Goal: Transaction & Acquisition: Purchase product/service

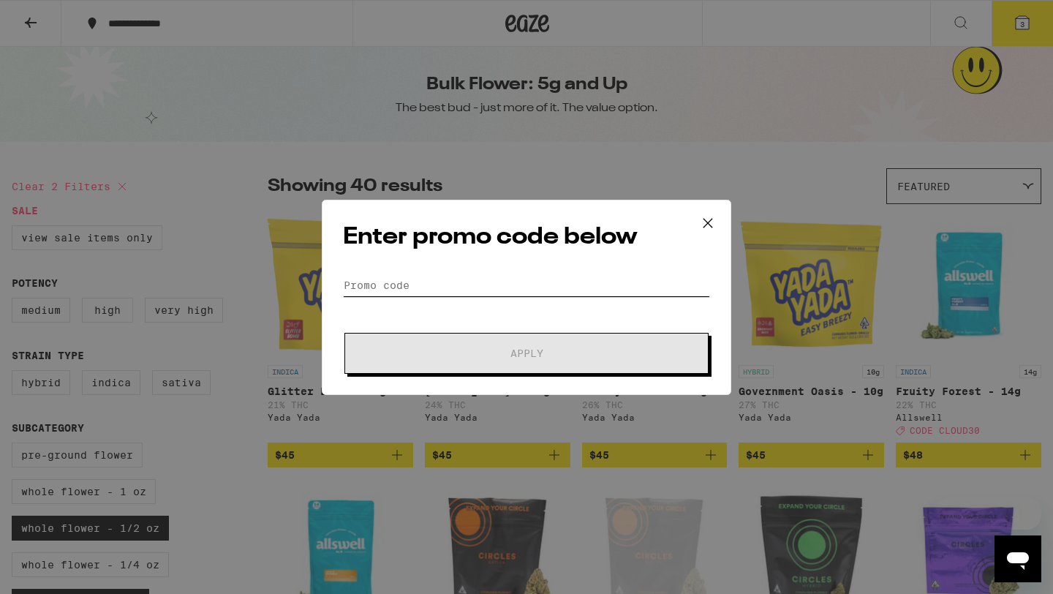
click at [524, 282] on input "Promo Code" at bounding box center [526, 285] width 367 height 22
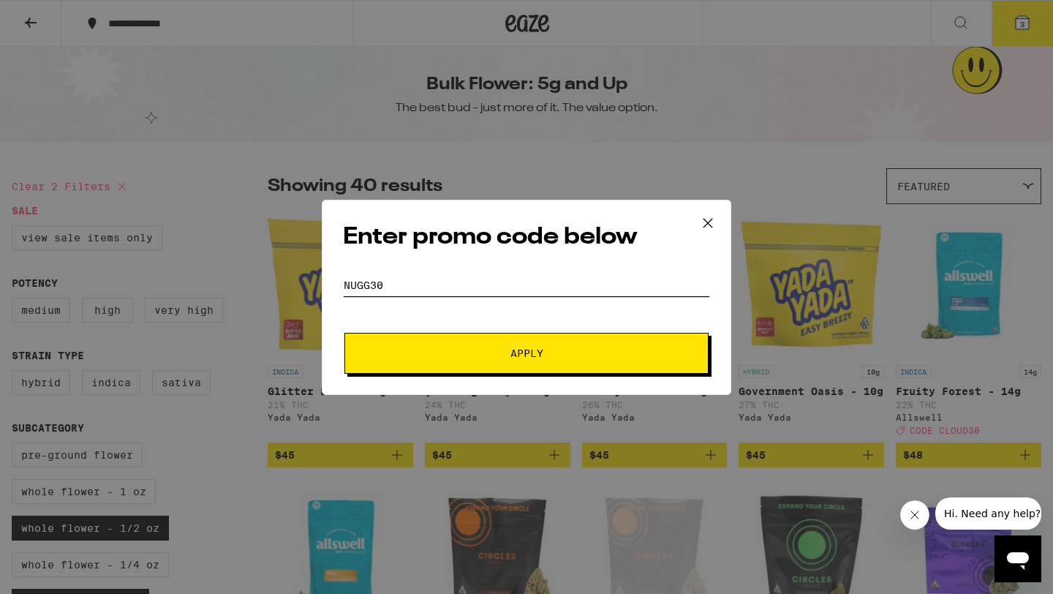
type input "NUGG30"
click at [344, 333] on button "Apply" at bounding box center [526, 353] width 364 height 41
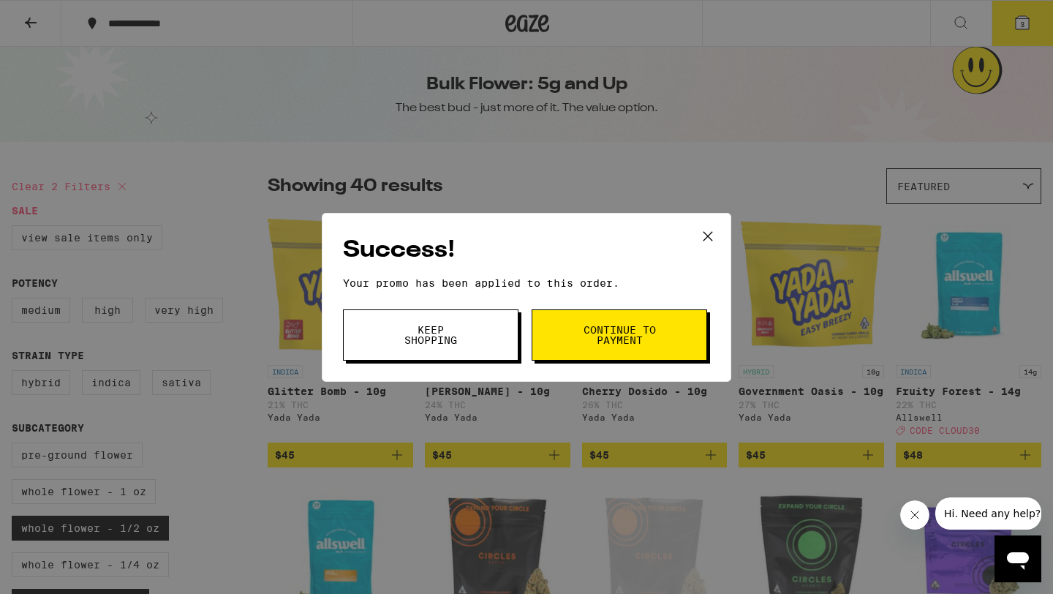
click at [572, 342] on button "Continue to payment" at bounding box center [620, 334] width 176 height 51
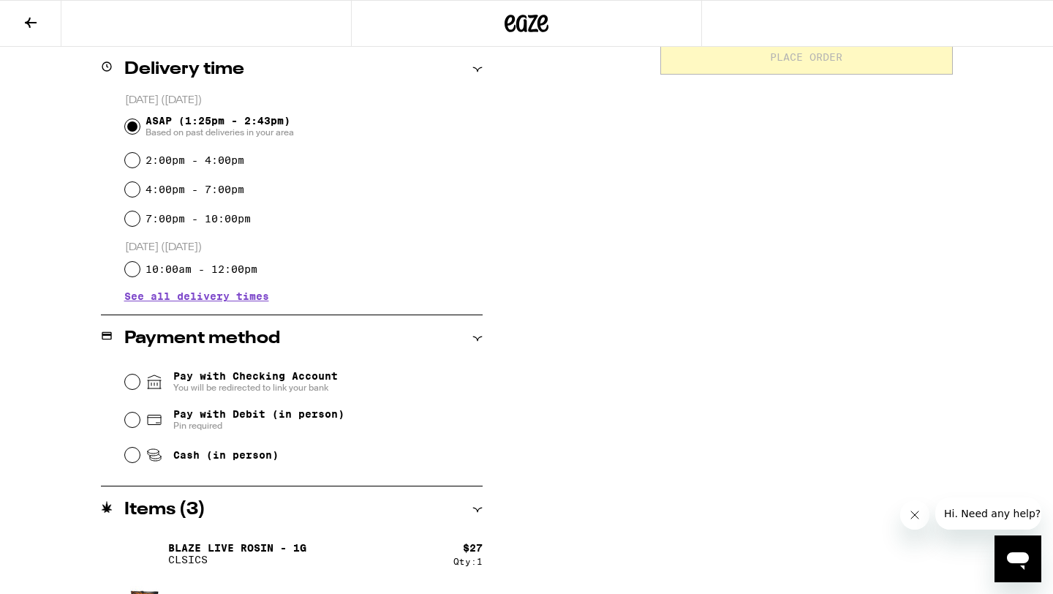
scroll to position [461, 0]
